Goal: Task Accomplishment & Management: Manage account settings

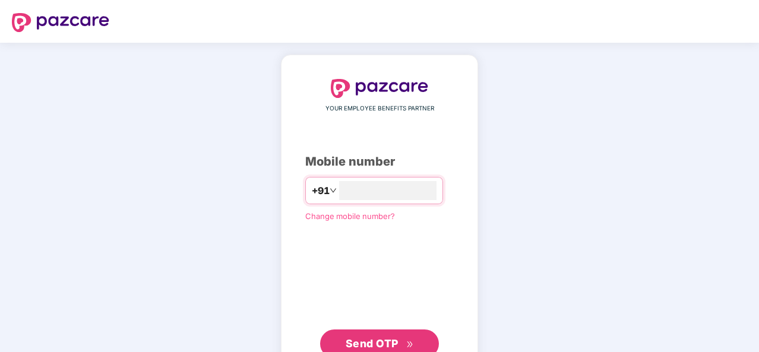
type input "**********"
click at [377, 331] on span "Send OTP" at bounding box center [372, 342] width 53 height 12
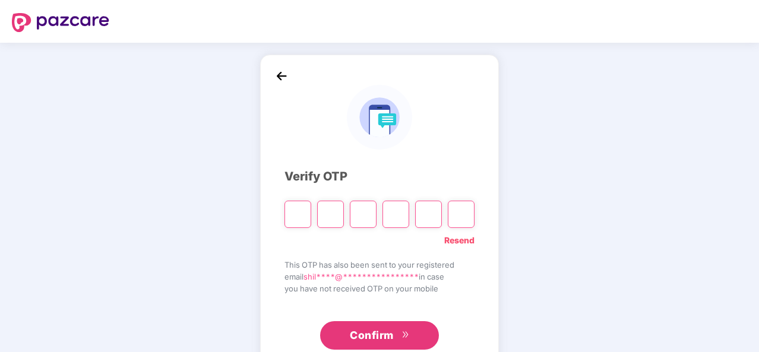
type input "*"
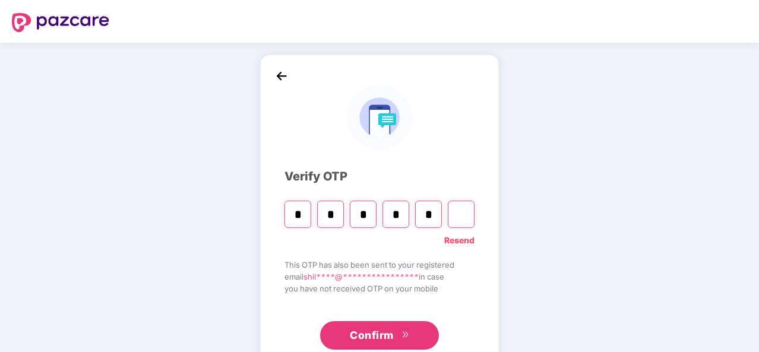
type input "*"
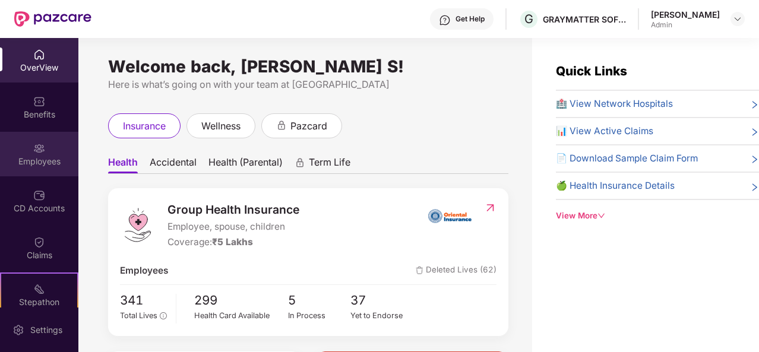
click at [35, 150] on img at bounding box center [39, 149] width 12 height 12
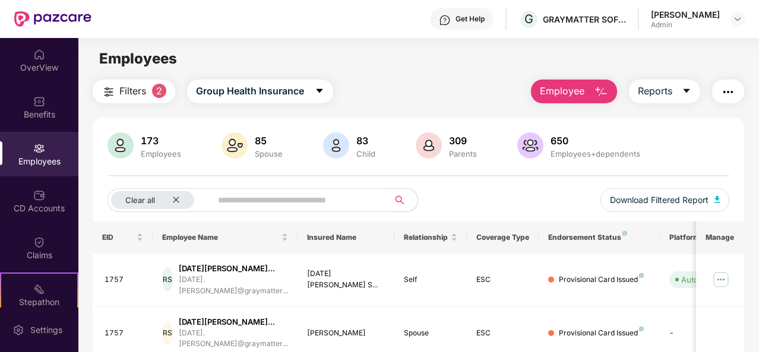
click at [592, 91] on button "Employee" at bounding box center [574, 92] width 86 height 24
click at [175, 199] on icon "close" at bounding box center [176, 200] width 6 height 6
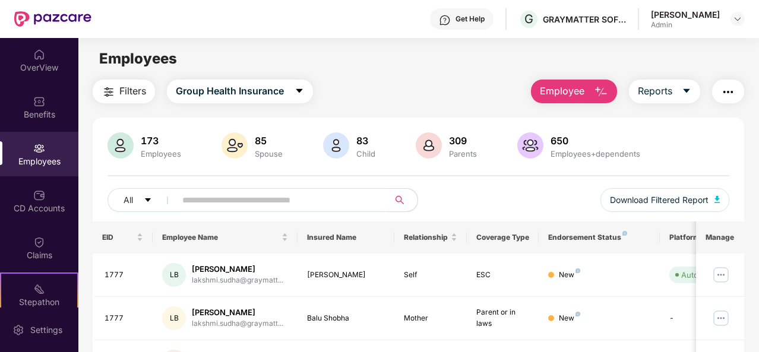
click at [579, 91] on span "Employee" at bounding box center [562, 91] width 45 height 15
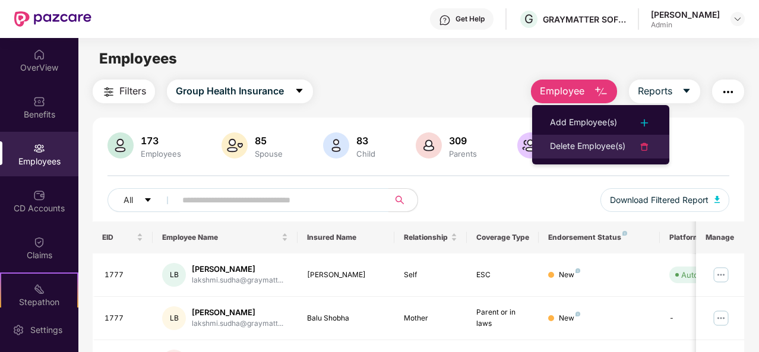
click at [562, 141] on div "Delete Employee(s)" at bounding box center [587, 147] width 75 height 14
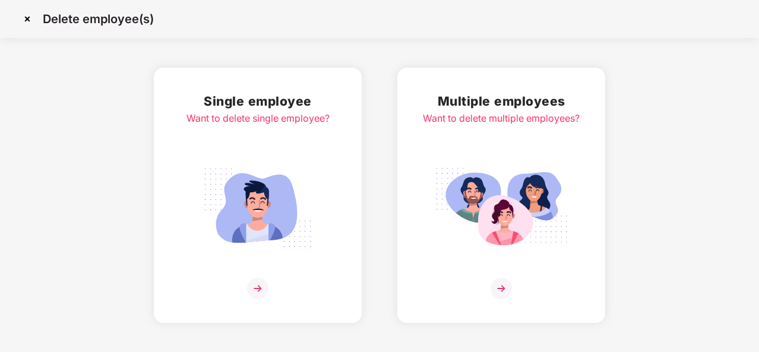
click at [258, 286] on img at bounding box center [257, 288] width 21 height 21
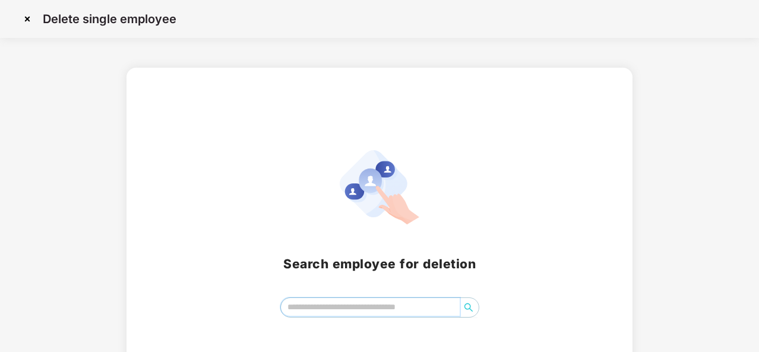
click at [322, 304] on input "search" at bounding box center [370, 307] width 179 height 18
type input "*"
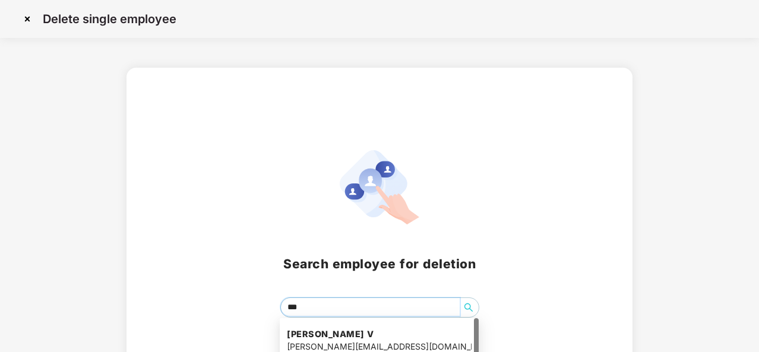
type input "****"
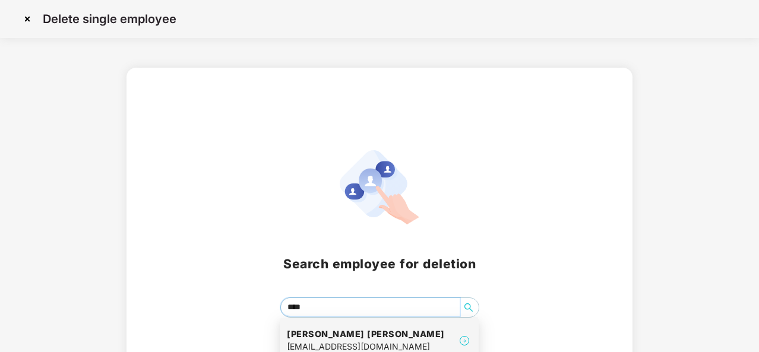
click at [308, 331] on h4 "[PERSON_NAME] [PERSON_NAME]" at bounding box center [366, 334] width 158 height 12
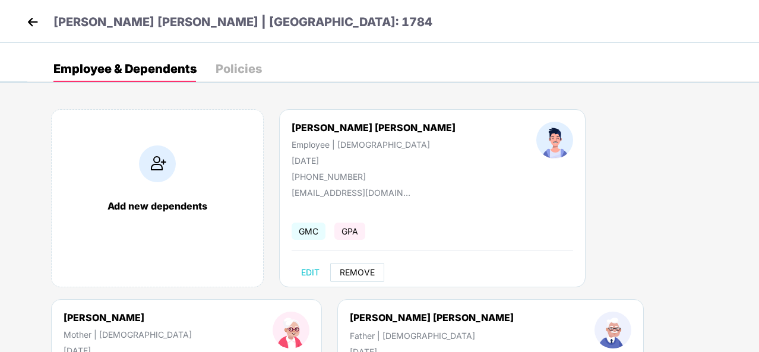
click at [350, 269] on span "REMOVE" at bounding box center [357, 273] width 35 height 10
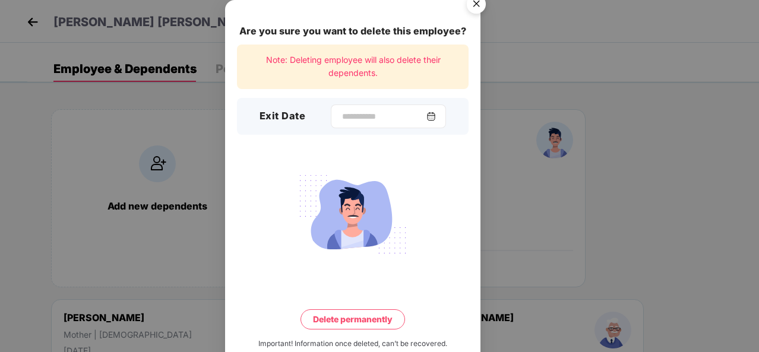
click at [442, 116] on div at bounding box center [388, 117] width 115 height 24
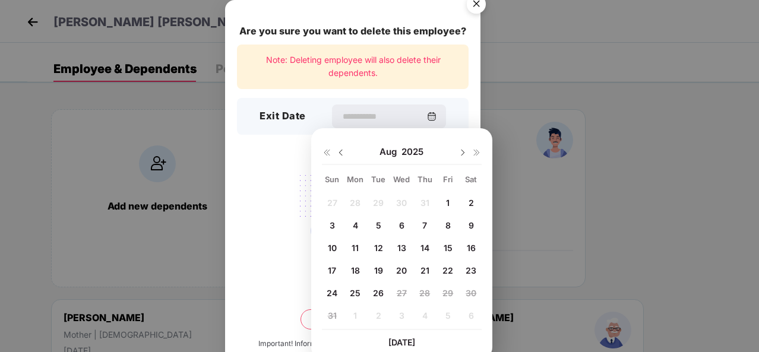
click at [356, 273] on span "18" at bounding box center [355, 271] width 9 height 10
type input "**********"
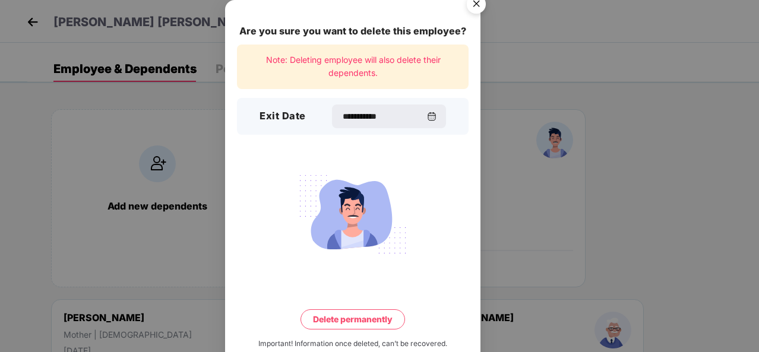
click at [348, 324] on button "Delete permanently" at bounding box center [353, 319] width 105 height 20
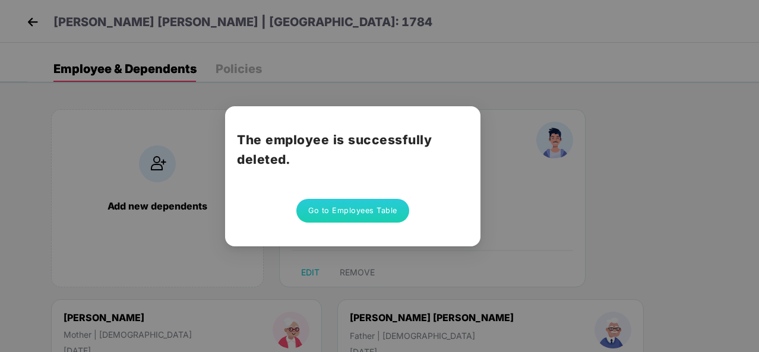
click at [488, 268] on div "The employee is successfully deleted. Go to Employees Table" at bounding box center [379, 176] width 759 height 352
click at [364, 210] on button "Go to Employees Table" at bounding box center [352, 211] width 113 height 24
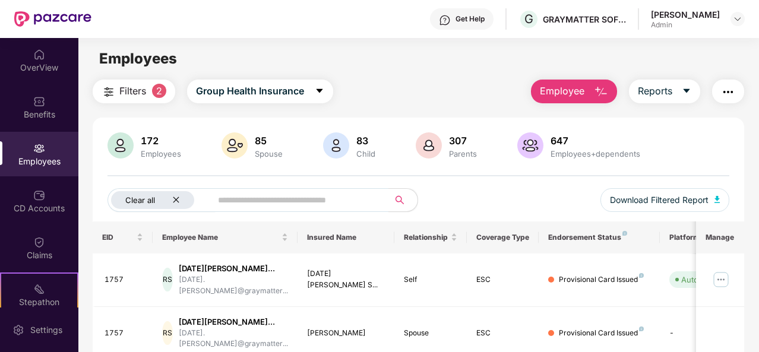
click at [173, 198] on icon "close" at bounding box center [176, 200] width 6 height 6
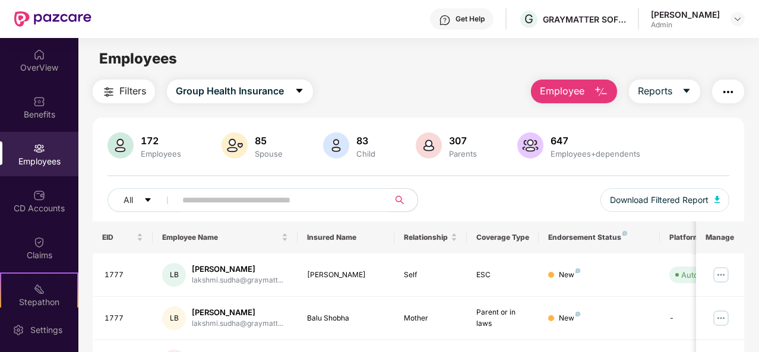
click at [178, 199] on span at bounding box center [278, 200] width 221 height 24
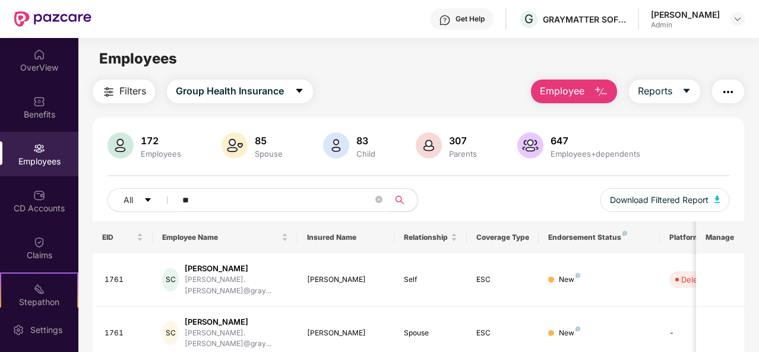
type input "*"
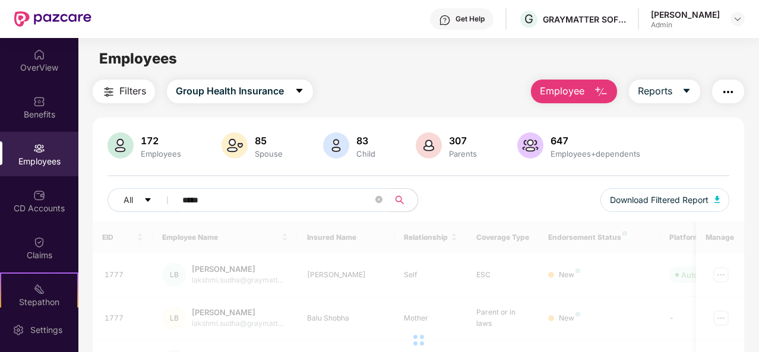
type input "******"
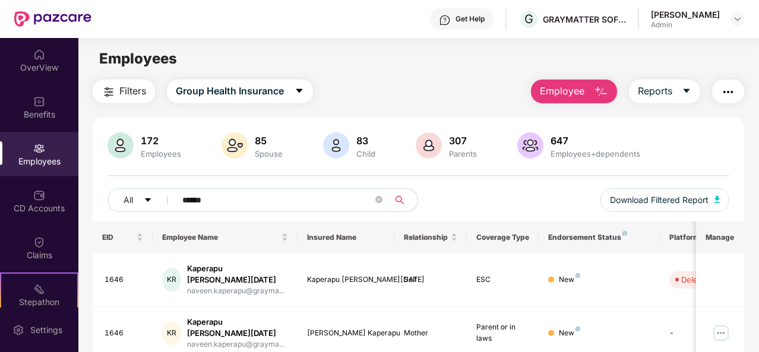
click at [223, 199] on input "******" at bounding box center [277, 200] width 191 height 18
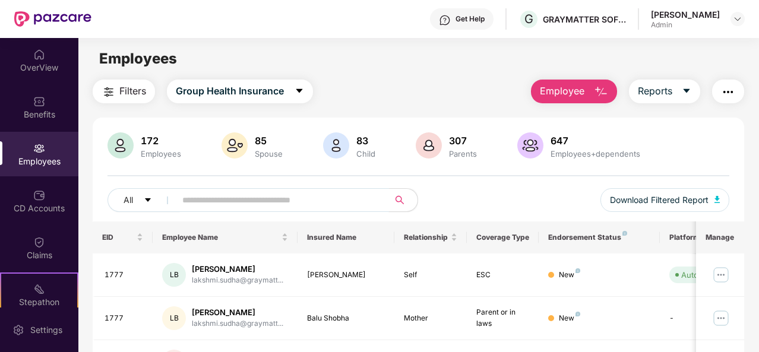
click at [226, 195] on input "text" at bounding box center [277, 200] width 191 height 18
type input "***"
click at [722, 271] on img at bounding box center [721, 275] width 19 height 19
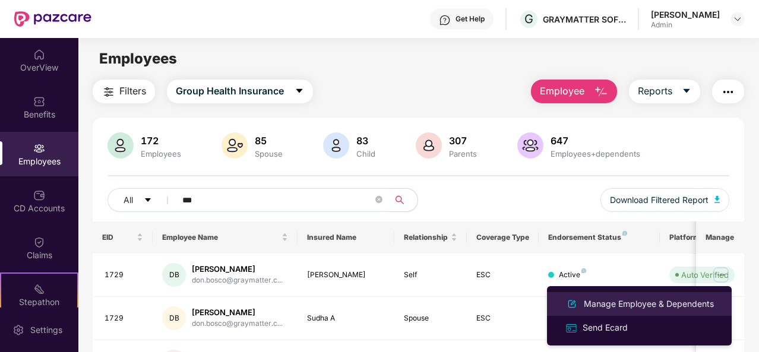
click at [614, 302] on div "Manage Employee & Dependents" at bounding box center [648, 304] width 135 height 13
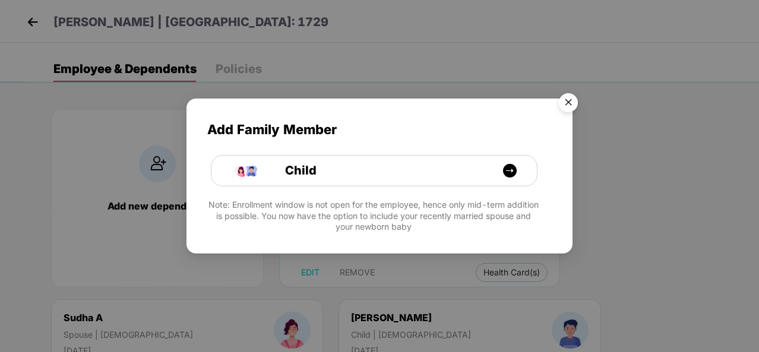
click at [569, 100] on img "Close" at bounding box center [568, 104] width 33 height 33
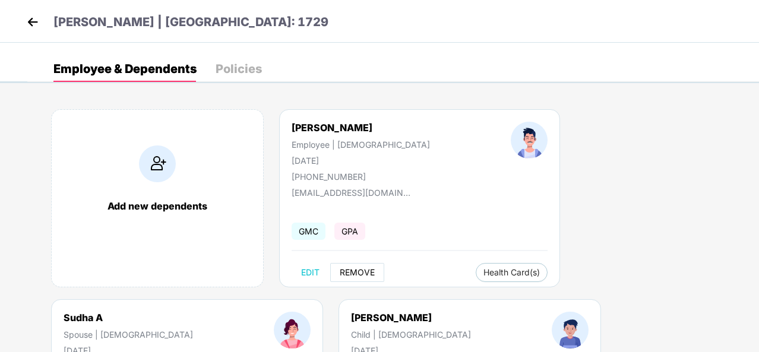
click at [359, 268] on span "REMOVE" at bounding box center [357, 273] width 35 height 10
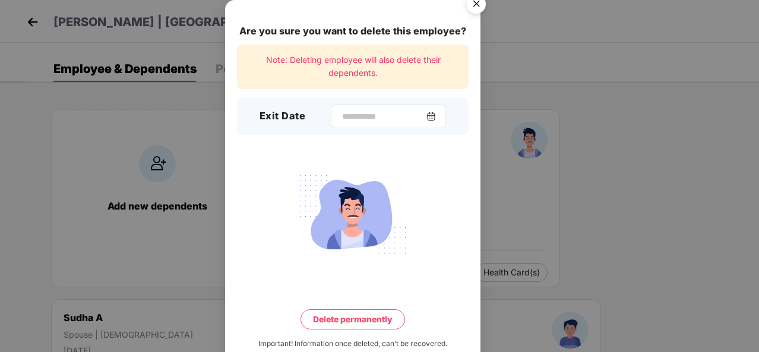
click at [435, 115] on img at bounding box center [431, 117] width 10 height 10
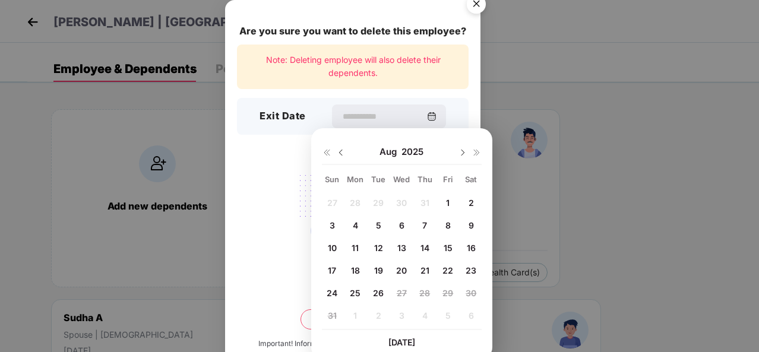
click at [358, 289] on span "25" at bounding box center [355, 293] width 11 height 10
type input "**********"
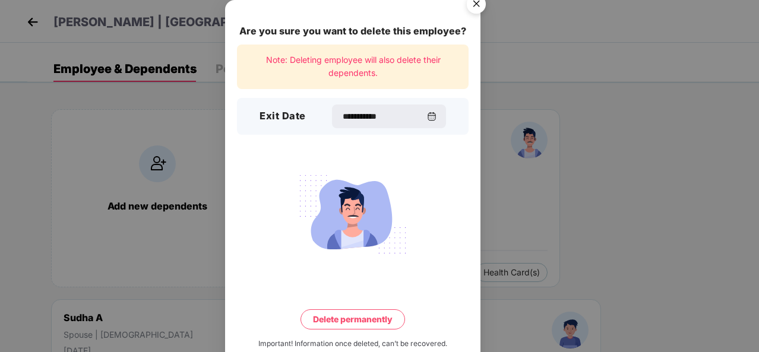
click at [347, 323] on button "Delete permanently" at bounding box center [353, 319] width 105 height 20
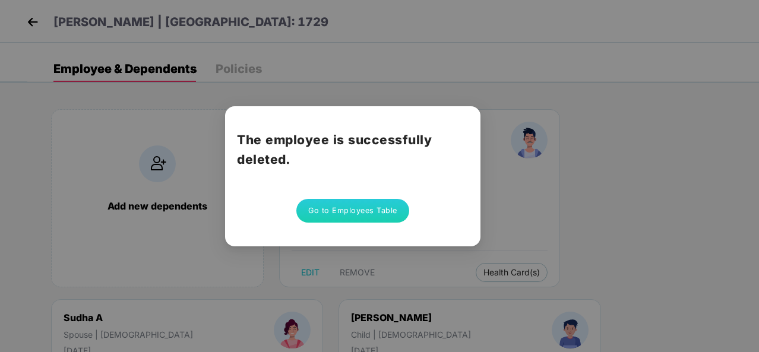
click at [350, 214] on button "Go to Employees Table" at bounding box center [352, 211] width 113 height 24
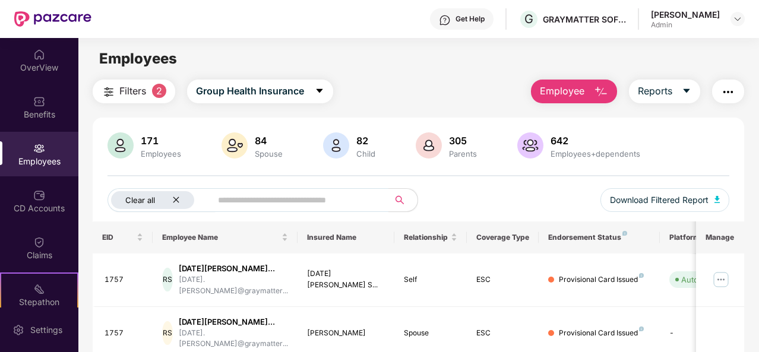
click at [176, 195] on div "Clear all" at bounding box center [152, 200] width 83 height 18
